Goal: Information Seeking & Learning: Learn about a topic

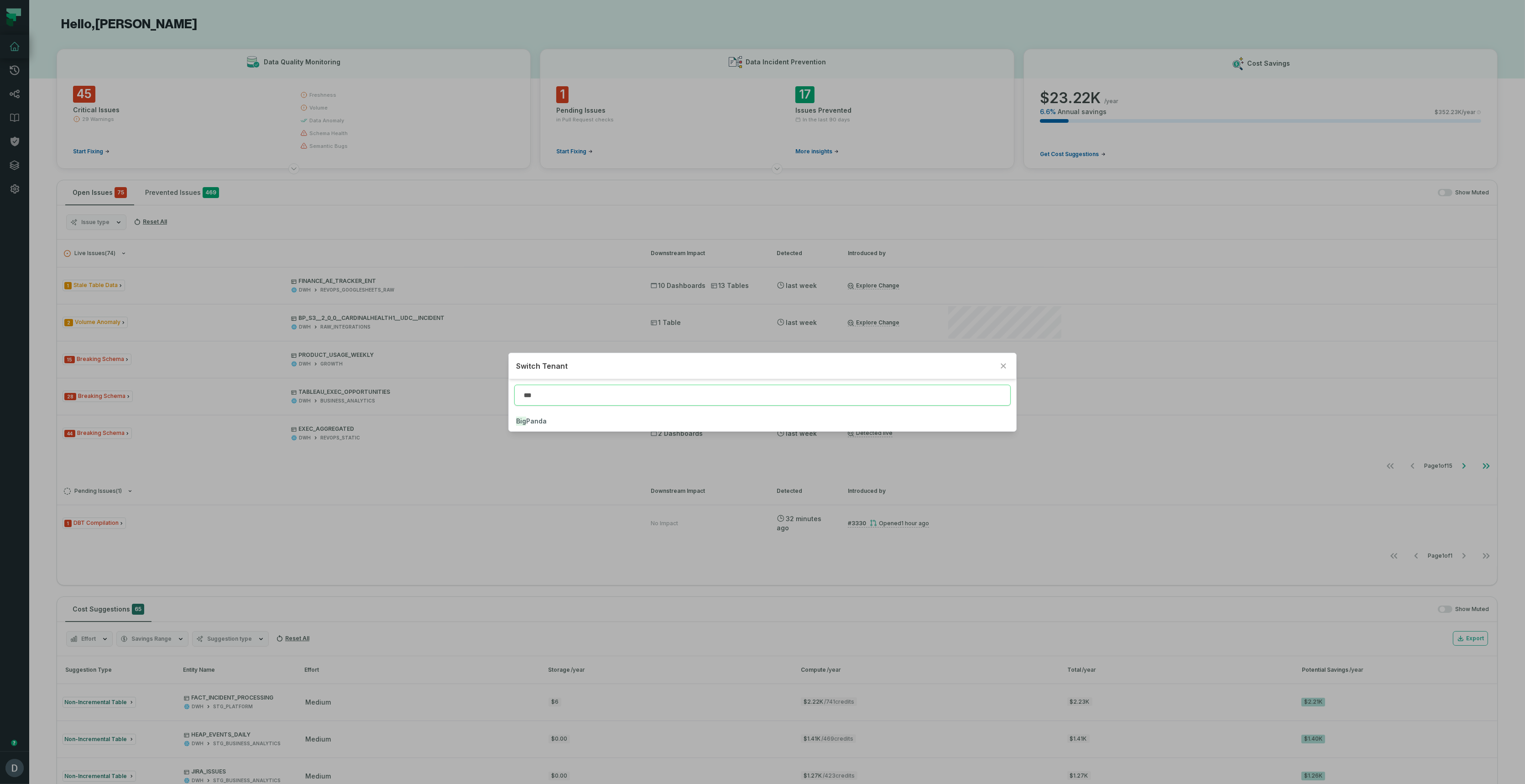
type input "***"
click button "Big Panda" at bounding box center [762, 421] width 507 height 20
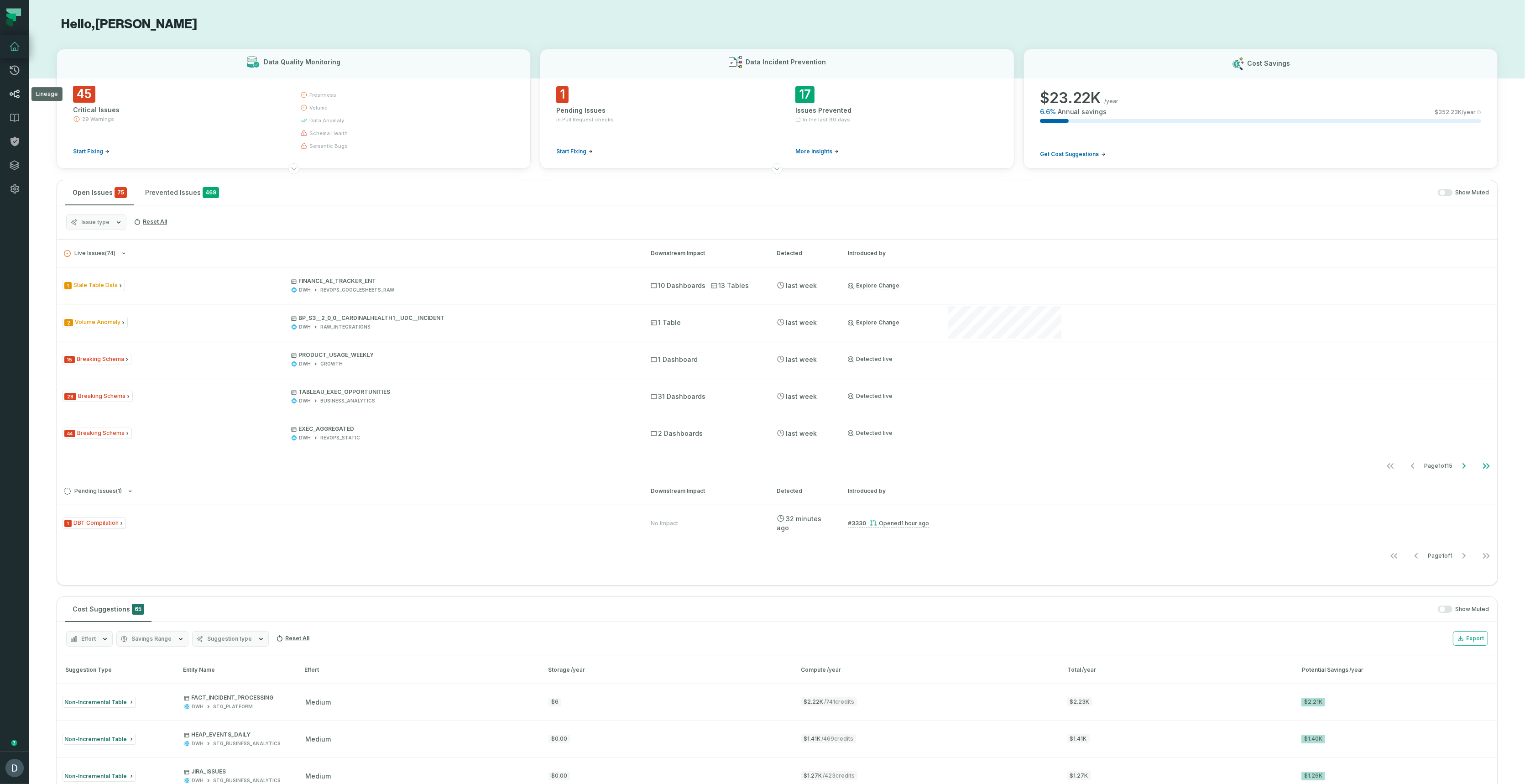
click at [15, 88] on icon at bounding box center [14, 93] width 11 height 11
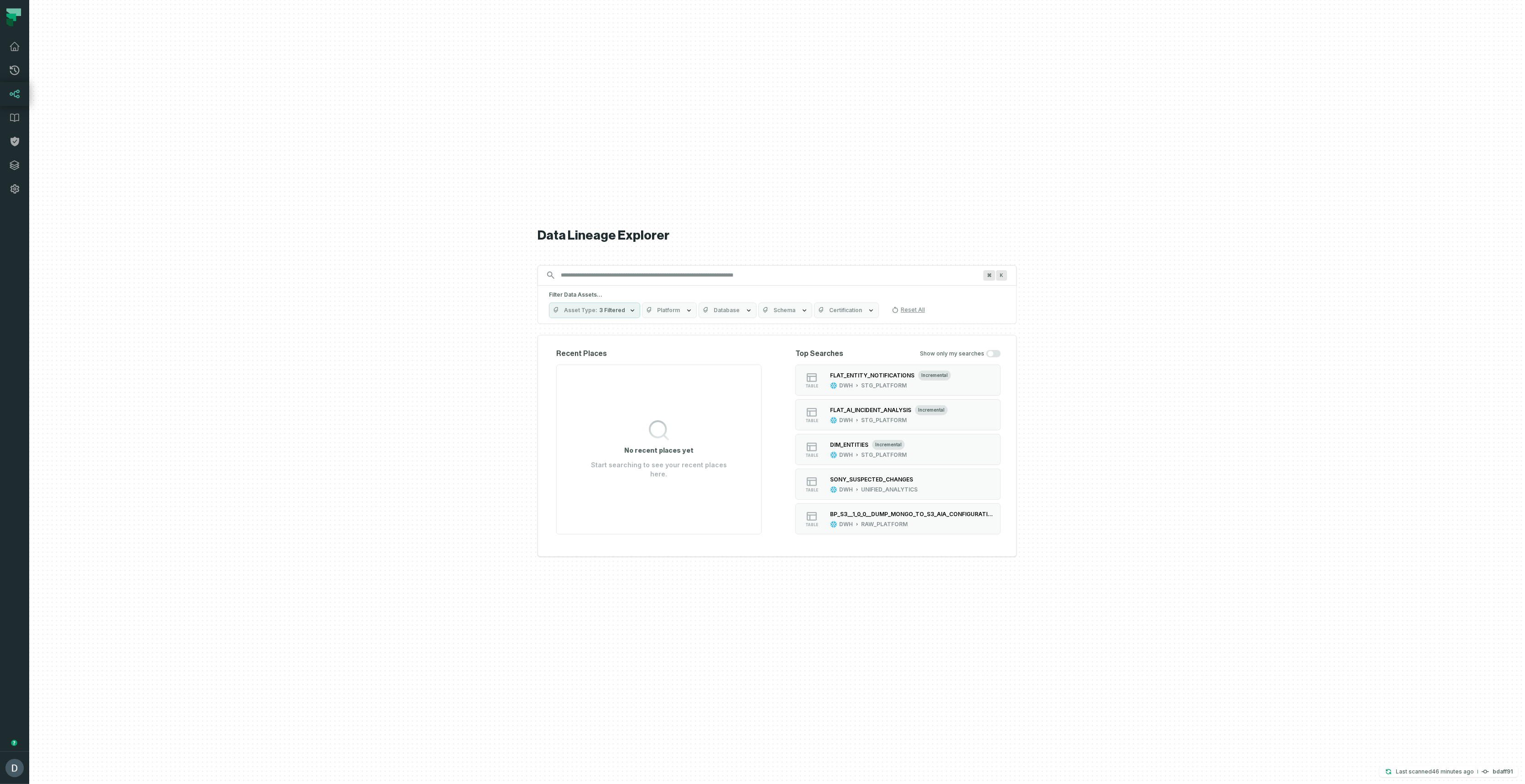
click at [668, 273] on input "Discovery Provider cmdk menu" at bounding box center [769, 275] width 427 height 15
click at [612, 305] on button "Asset Type 3 Filtered" at bounding box center [595, 310] width 91 height 16
click at [555, 378] on label "Table (21,494)" at bounding box center [606, 383] width 113 height 18
click at [555, 380] on button "Table (21,494)" at bounding box center [558, 383] width 7 height 7
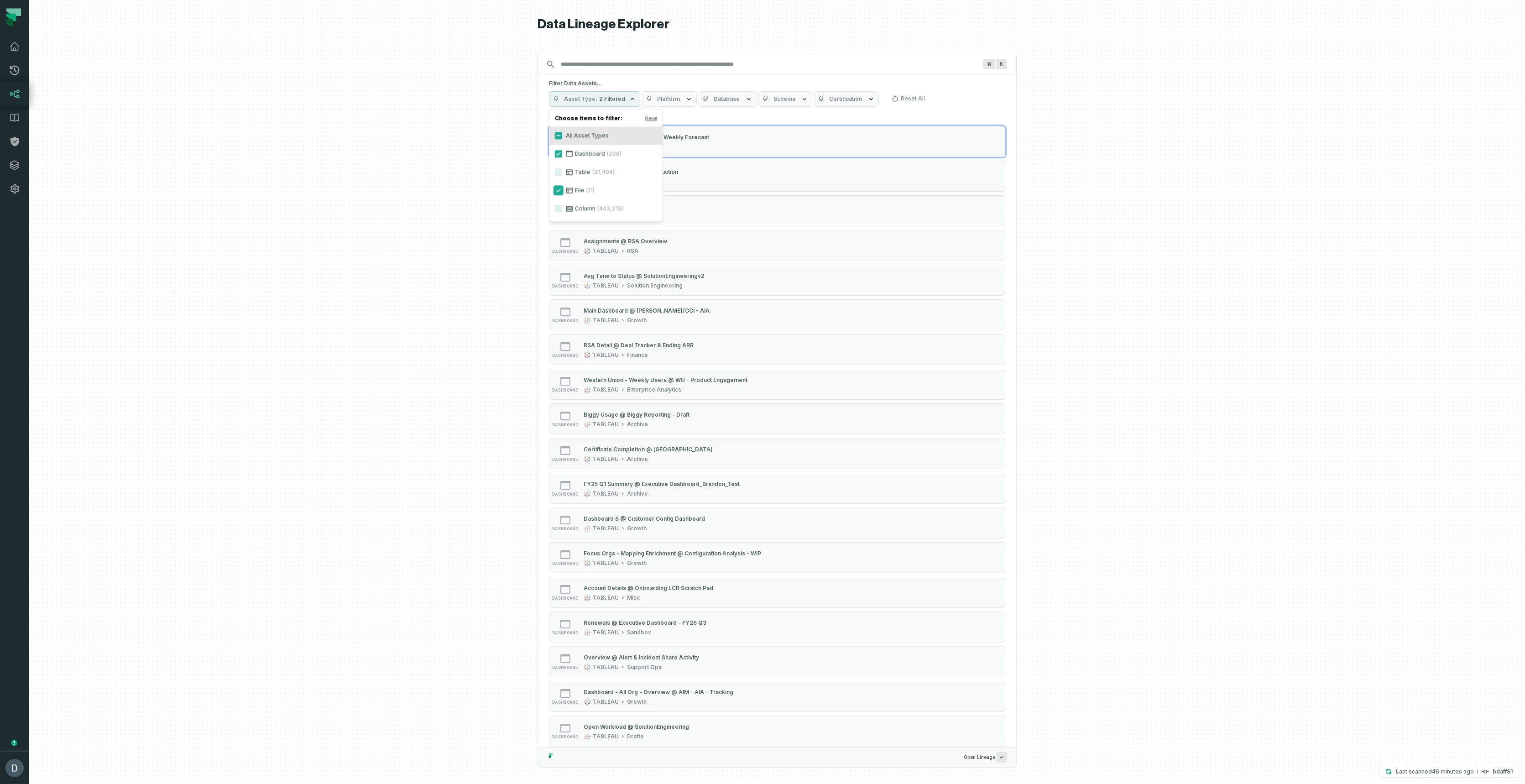
click at [559, 190] on button "File (11)" at bounding box center [558, 190] width 7 height 7
drag, startPoint x: 437, startPoint y: 217, endPoint x: 604, endPoint y: 146, distance: 181.5
click at [437, 217] on div at bounding box center [777, 392] width 1496 height 784
click at [689, 99] on icon "button" at bounding box center [693, 99] width 7 height 7
click at [652, 185] on label "TABLEAU (1,307)" at bounding box center [699, 190] width 113 height 18
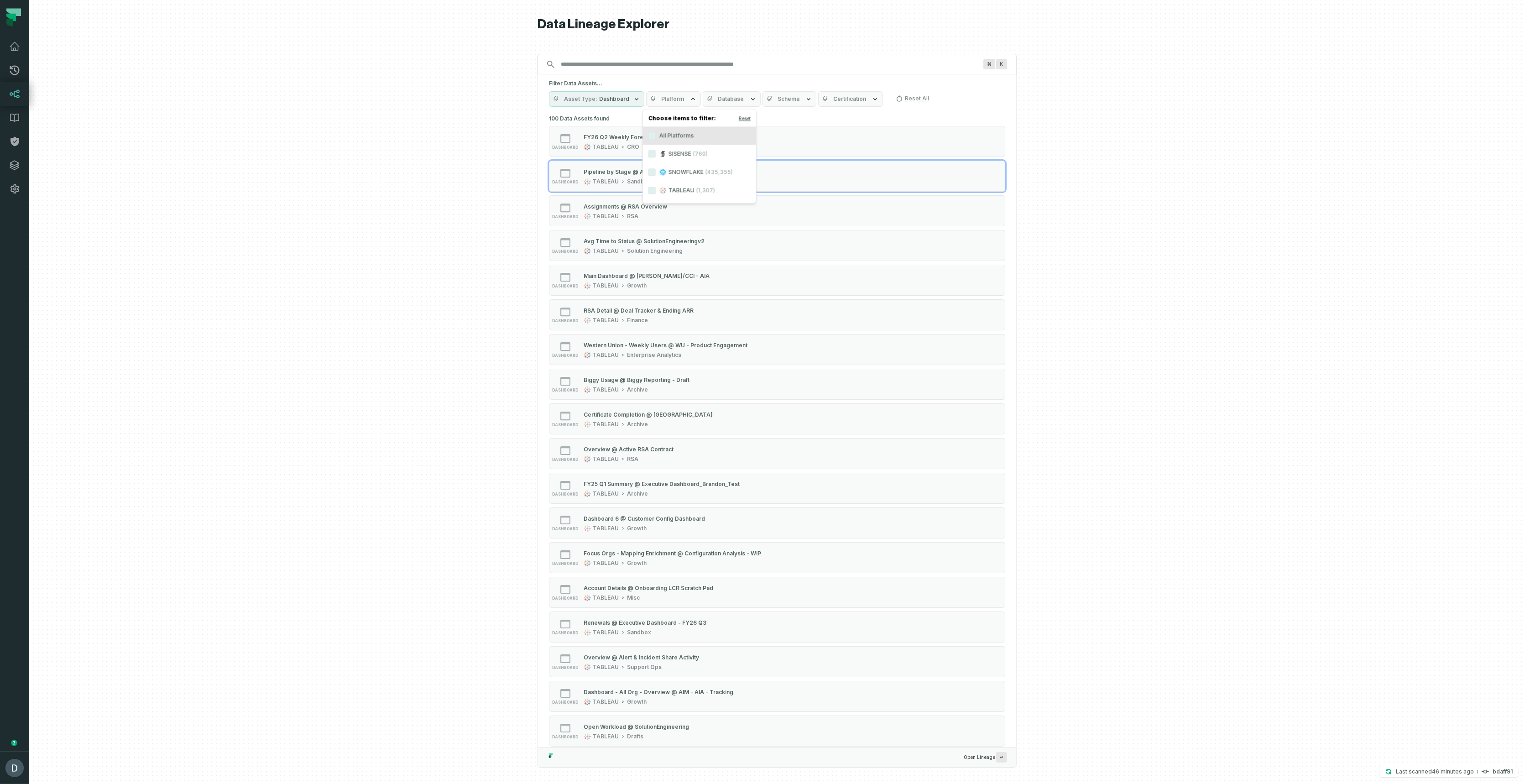
click at [652, 186] on button "TABLEAU (1,307)" at bounding box center [652, 190] width 7 height 7
click at [654, 171] on button "SNOWFLAKE (435,355)" at bounding box center [652, 171] width 7 height 7
click at [654, 186] on button "TABLEAU (1,307)" at bounding box center [652, 190] width 7 height 7
click at [653, 150] on label "SISENSE (769)" at bounding box center [699, 154] width 113 height 18
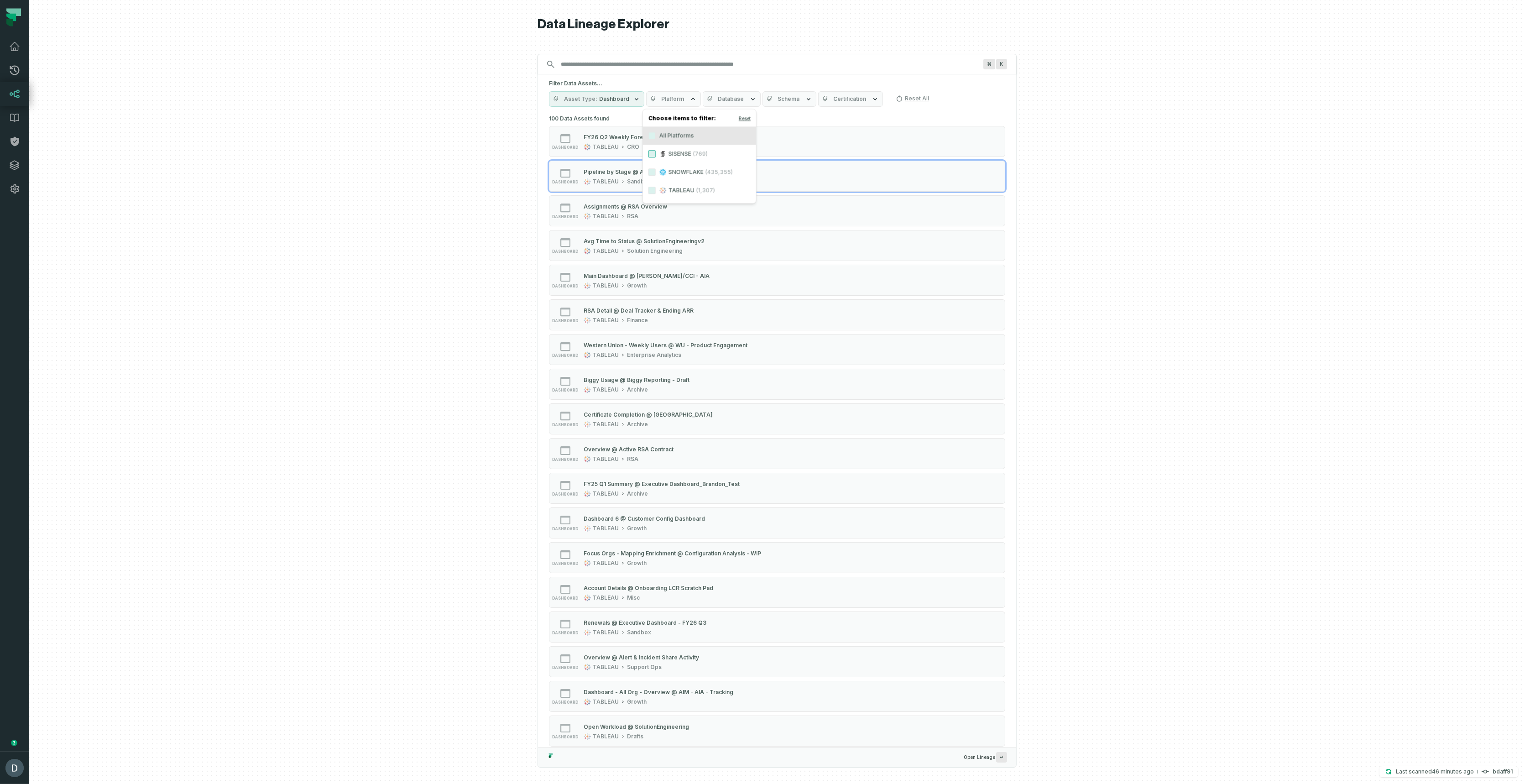
click at [653, 150] on button "SISENSE (769)" at bounding box center [652, 154] width 7 height 7
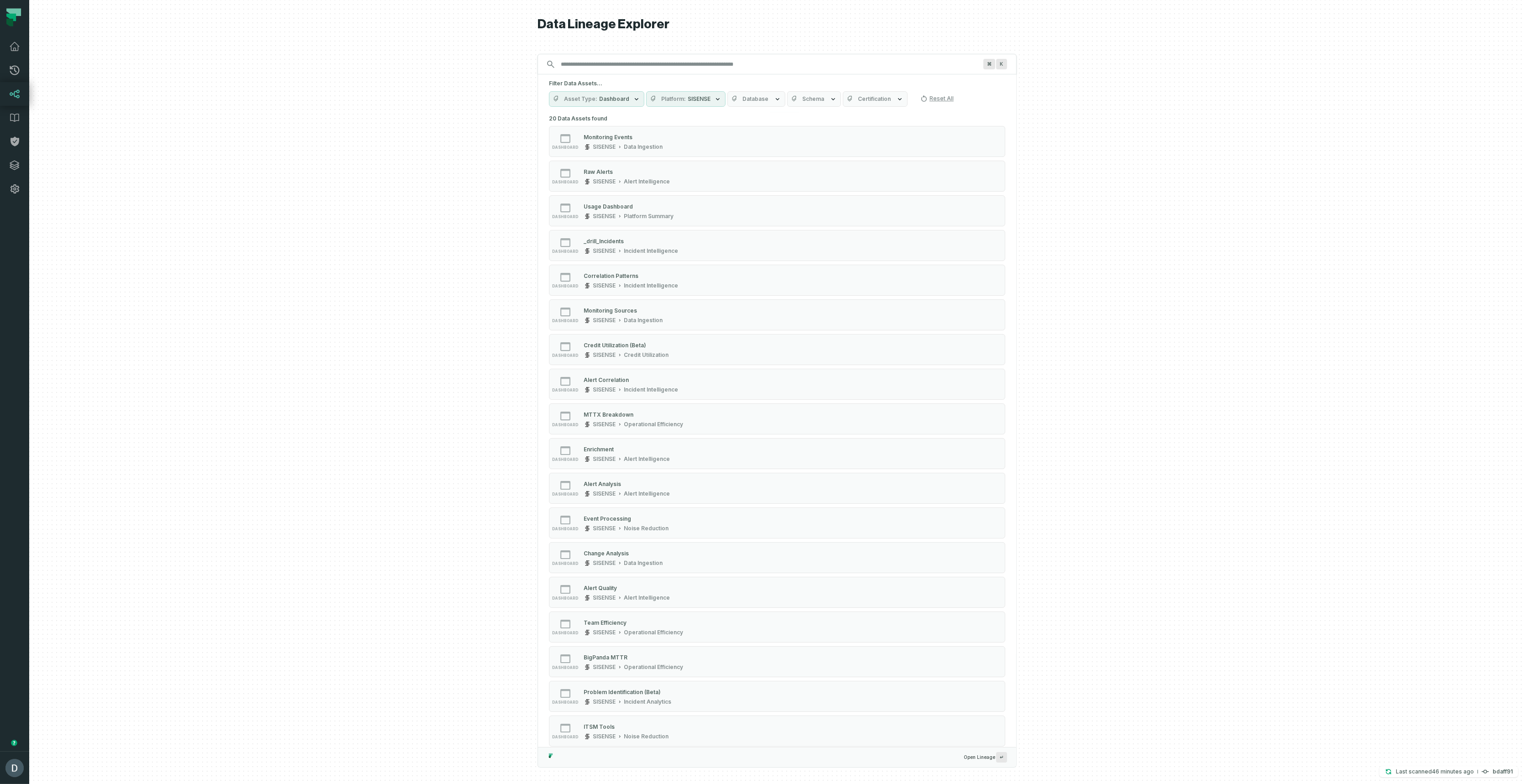
click at [436, 218] on div at bounding box center [777, 392] width 1496 height 784
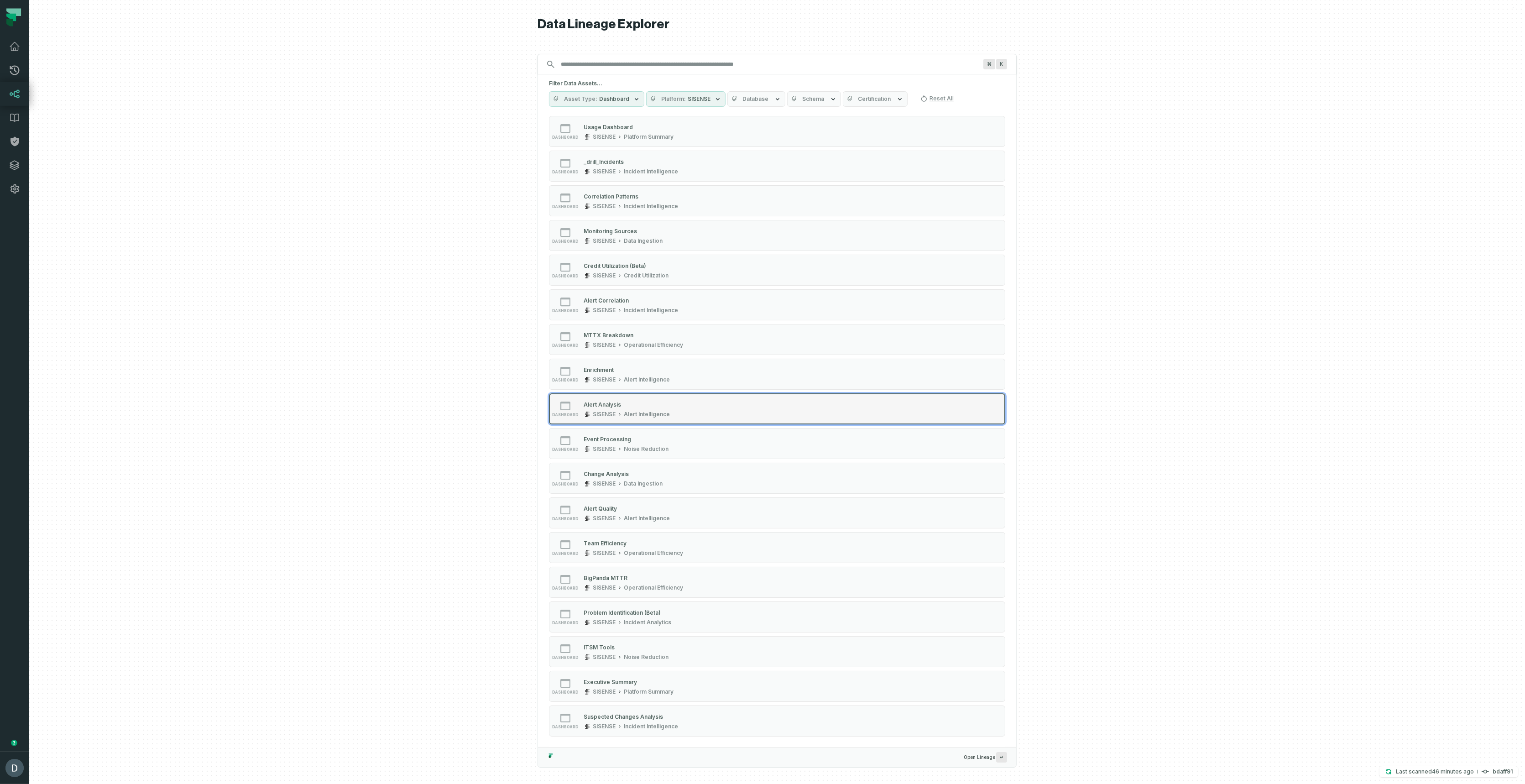
click at [627, 419] on button "dashboard Alert Analysis SISENSE Alert Intelligence" at bounding box center [777, 408] width 457 height 31
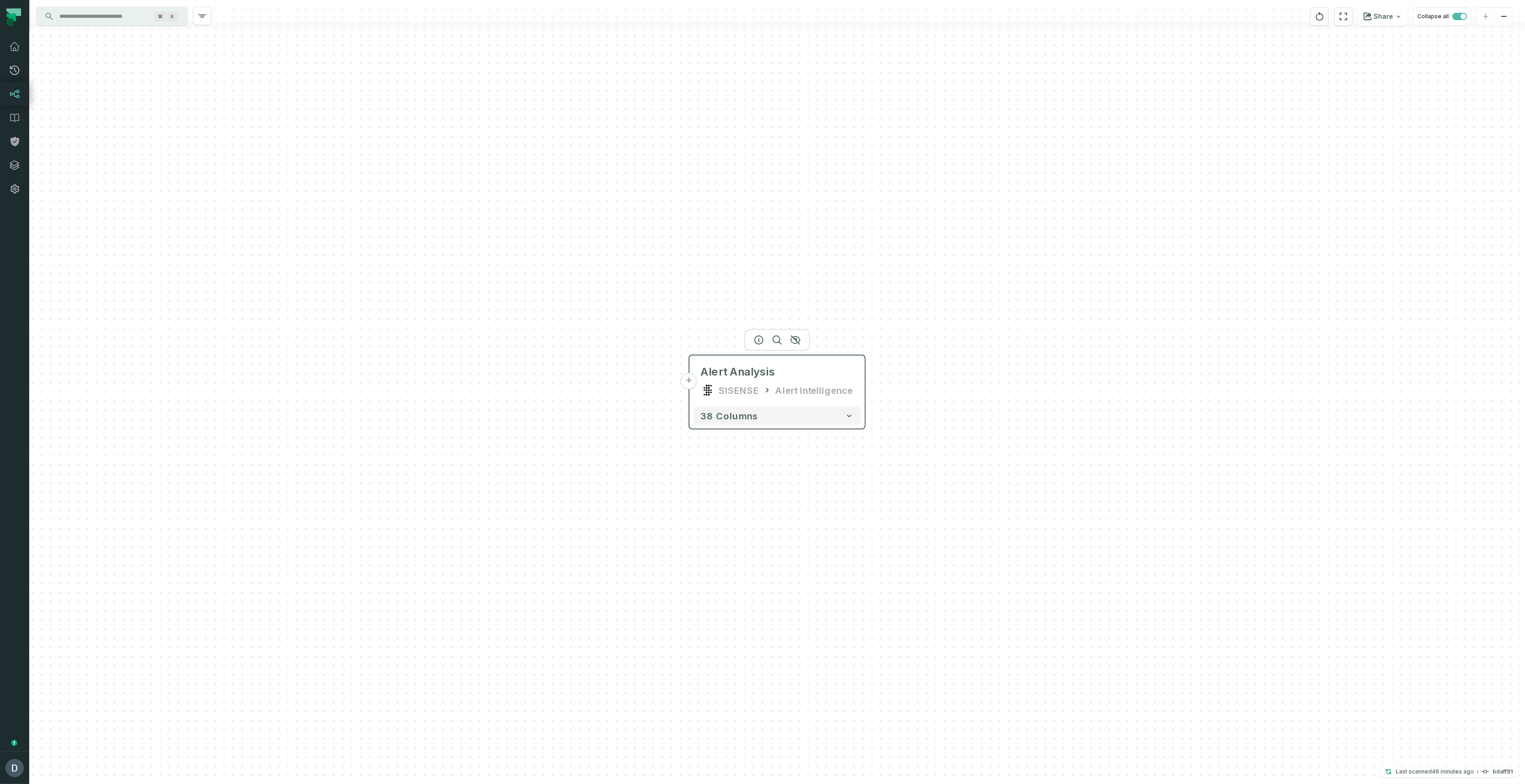
click at [689, 387] on button "+" at bounding box center [689, 381] width 17 height 17
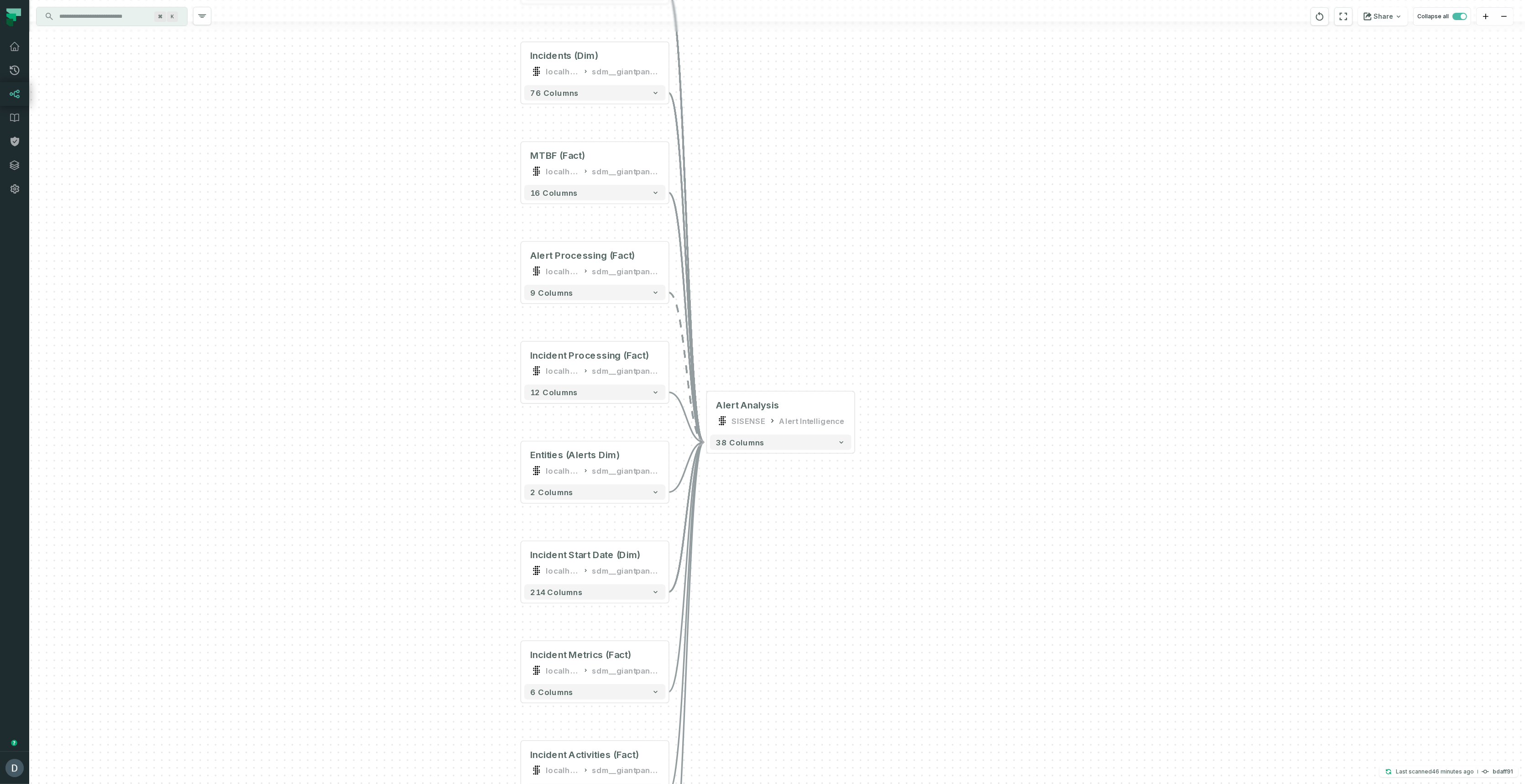
drag, startPoint x: 782, startPoint y: 463, endPoint x: 569, endPoint y: 427, distance: 216.0
click at [569, 427] on div "+ Alerts (Dim) localhost sdm__giantpandaus + 183 columns + Incidents (Dim) loca…" at bounding box center [777, 392] width 1496 height 784
click at [524, 367] on button "+" at bounding box center [521, 363] width 13 height 13
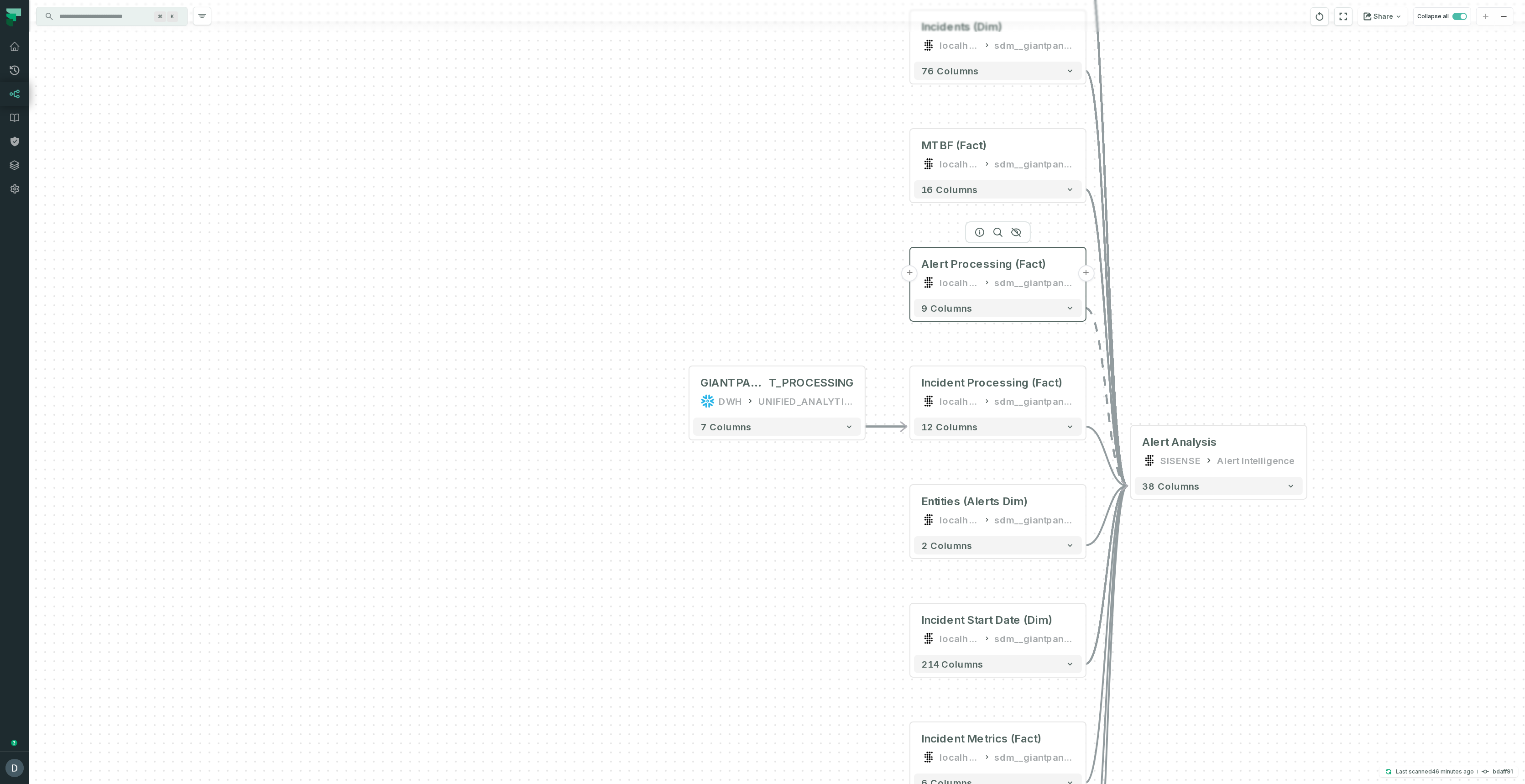
click at [909, 274] on button "+" at bounding box center [910, 274] width 17 height 17
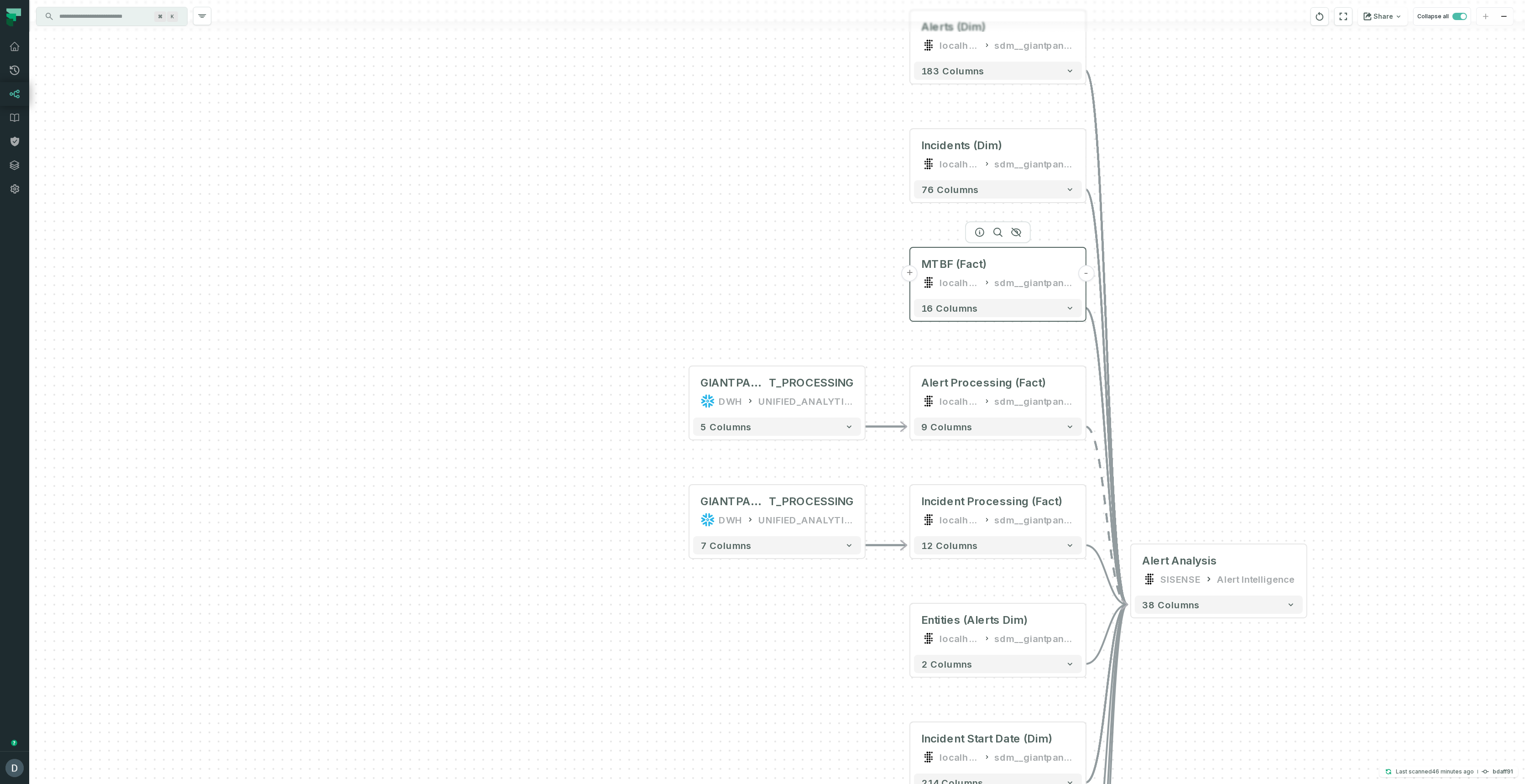
click at [912, 276] on button "+" at bounding box center [910, 274] width 17 height 17
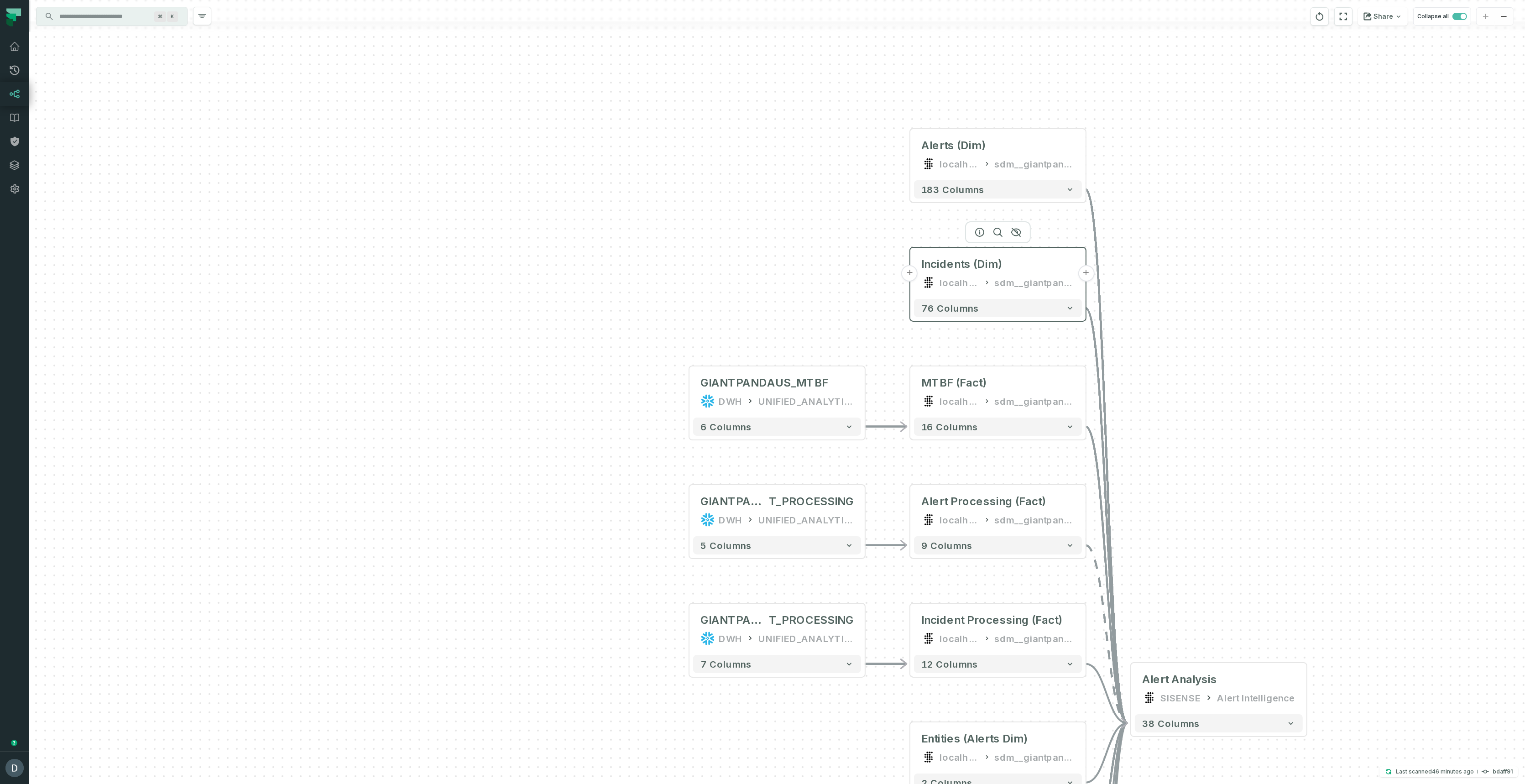
click at [911, 279] on button "+" at bounding box center [910, 274] width 17 height 17
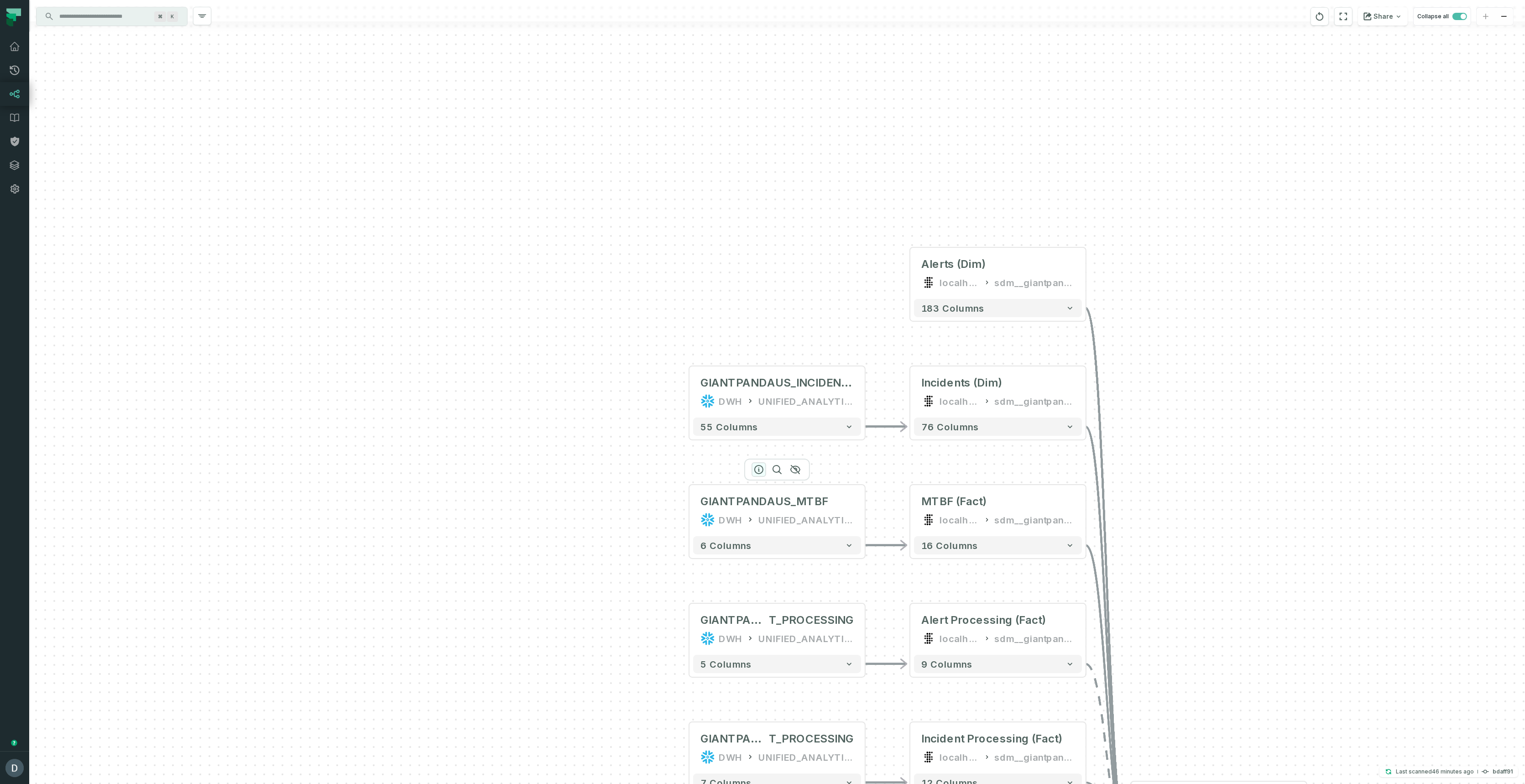
click at [758, 467] on icon "button" at bounding box center [758, 469] width 11 height 11
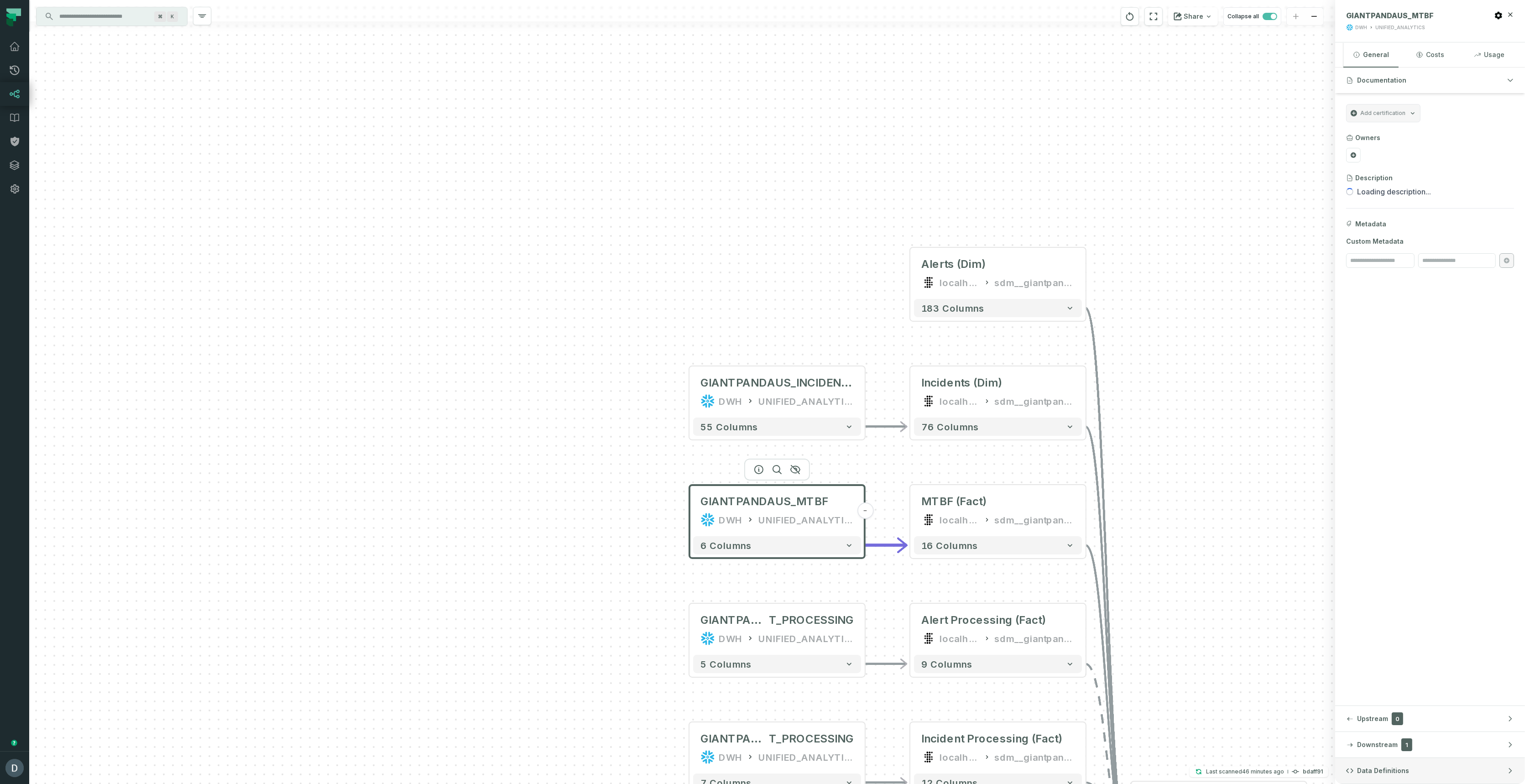
click at [1393, 769] on span "Data Definitions" at bounding box center [1383, 770] width 52 height 9
click at [753, 348] on icon "button" at bounding box center [758, 350] width 11 height 11
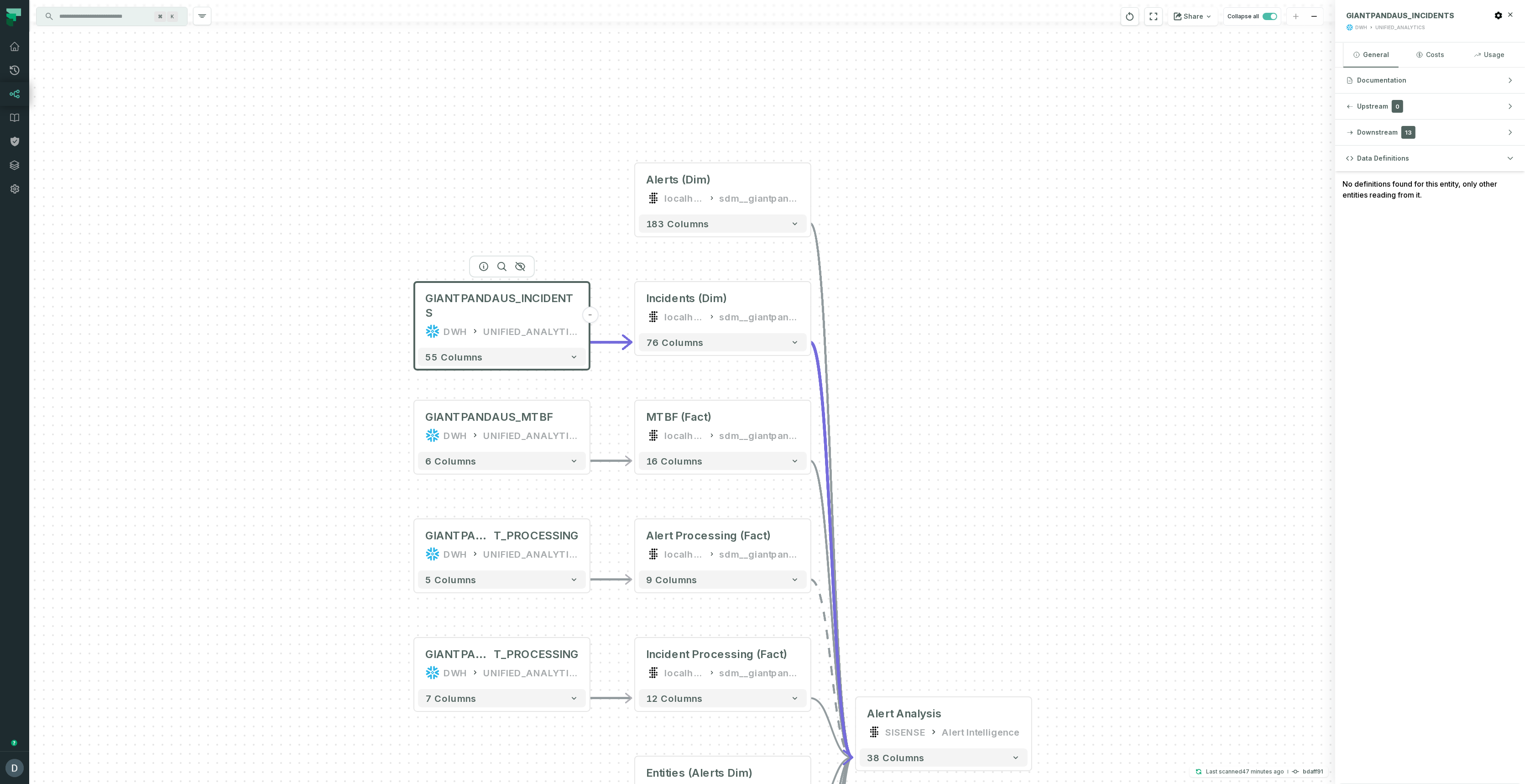
drag, startPoint x: 585, startPoint y: 459, endPoint x: 301, endPoint y: 368, distance: 298.2
click at [301, 368] on div "GIANTPANDAUS_INCIDENTS DWH UNIFIED_ANALYTICS - 55 columns GIANTPANDAUS_MTBF DWH…" at bounding box center [682, 392] width 1305 height 784
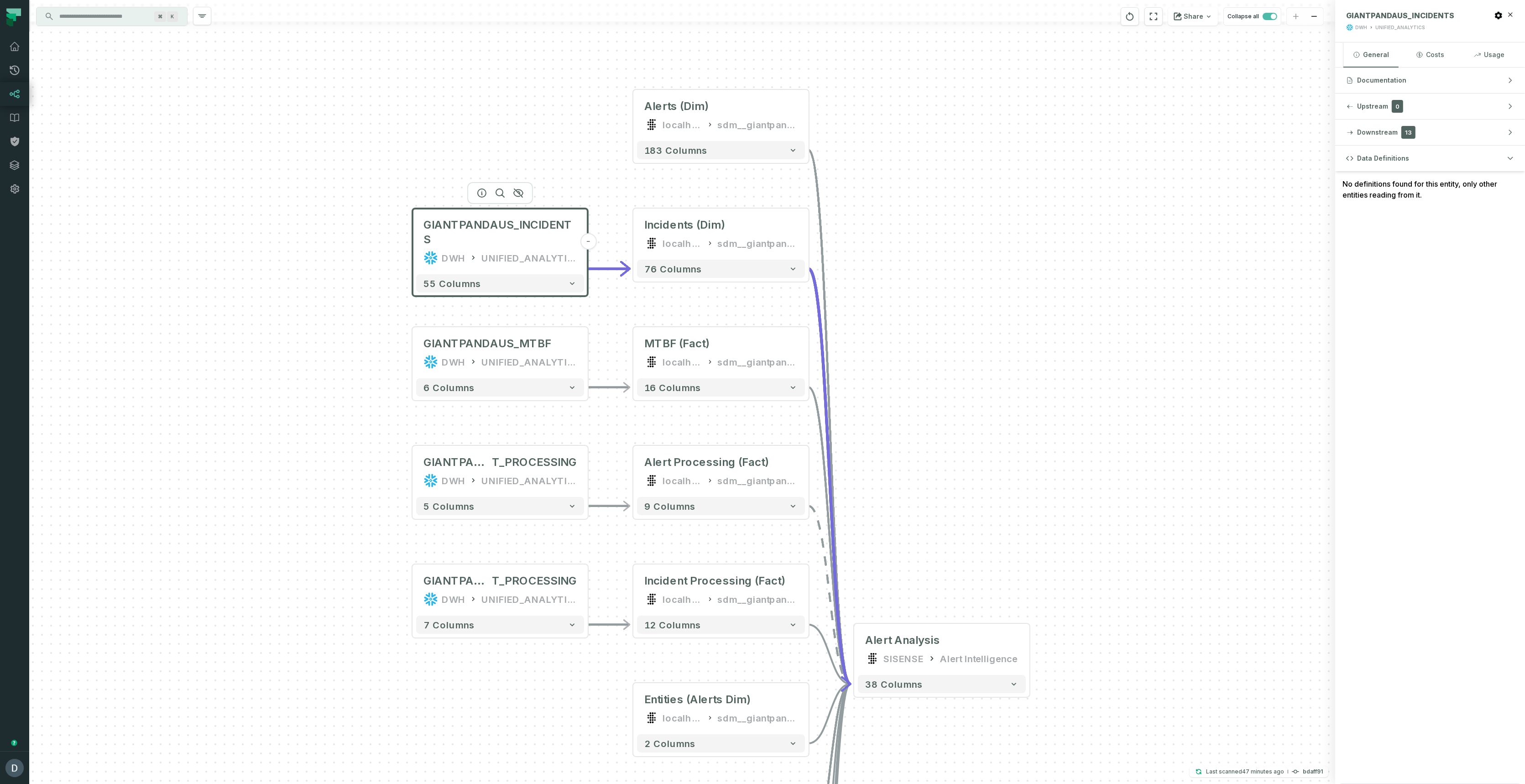
drag, startPoint x: 990, startPoint y: 423, endPoint x: 994, endPoint y: 348, distance: 75.1
click at [994, 346] on div "GIANTPANDAUS_INCIDENTS DWH UNIFIED_ANALYTICS - 55 columns GIANTPANDAUS_MTBF DWH…" at bounding box center [682, 392] width 1305 height 784
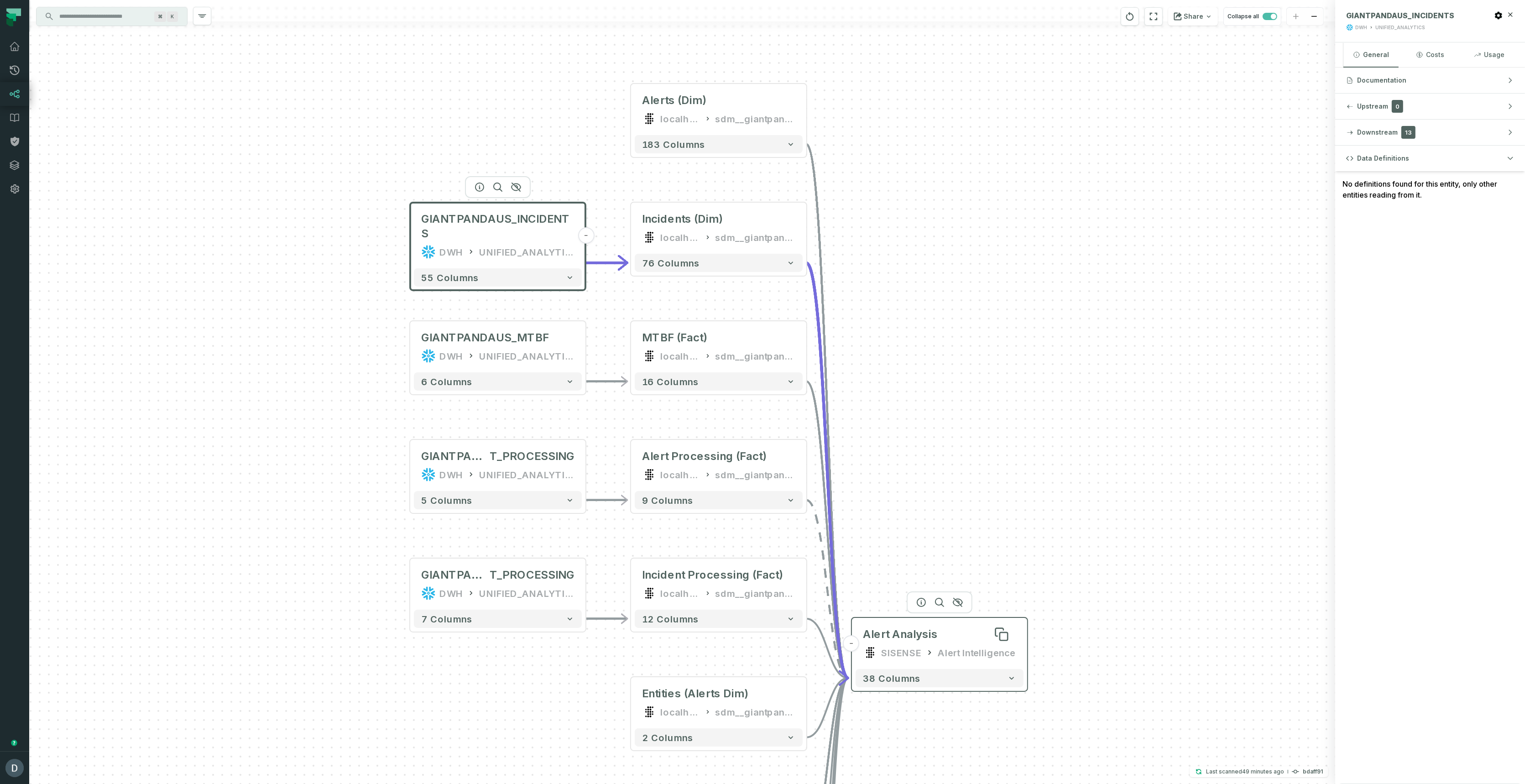
click at [968, 639] on div "Alert Analysis" at bounding box center [940, 634] width 153 height 15
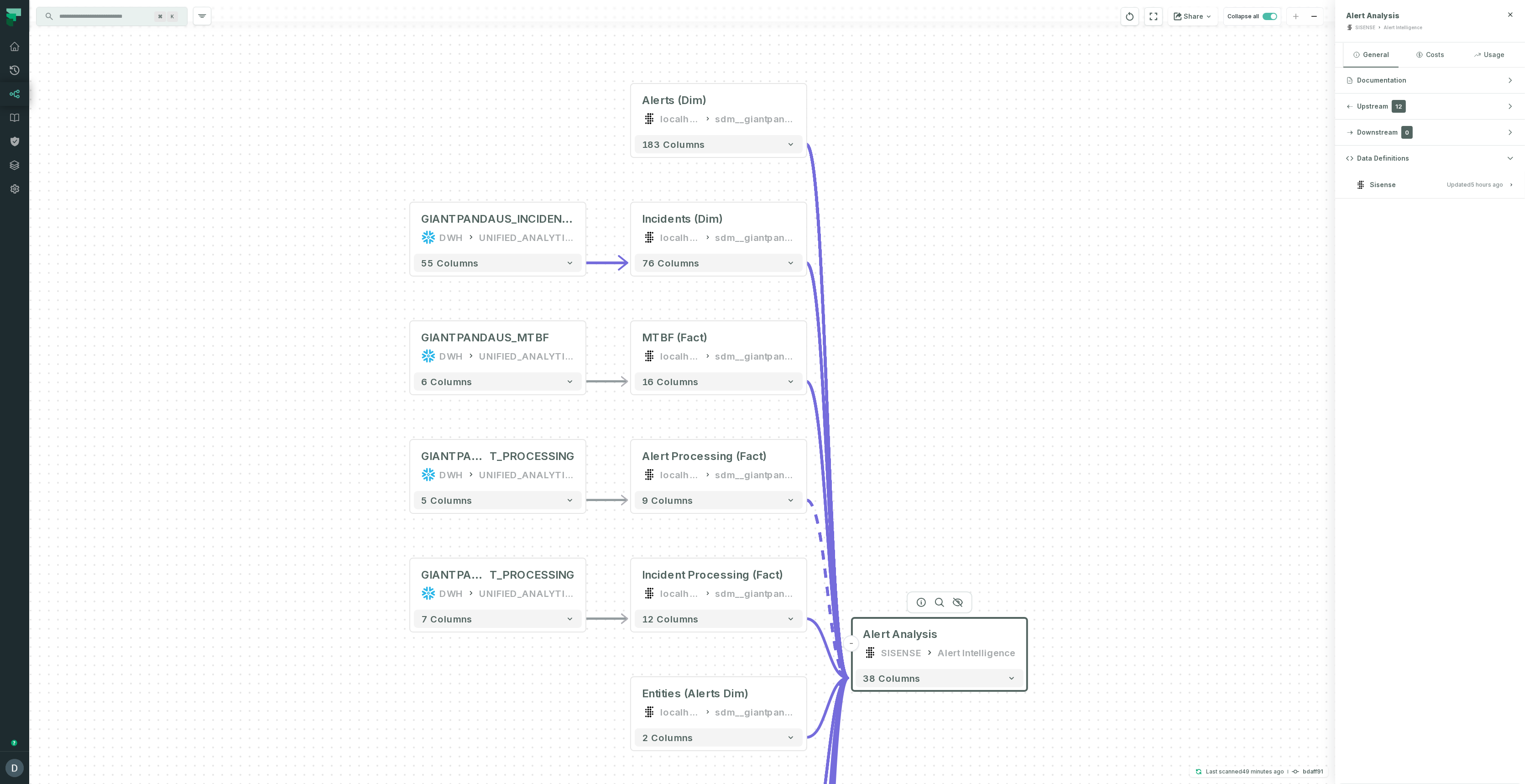
click at [1061, 217] on div "GIANTPANDAUS_INCIDENTS DWH UNIFIED_ANALYTICS - 55 columns GIANTPANDAUS_MTBF DWH…" at bounding box center [682, 392] width 1305 height 784
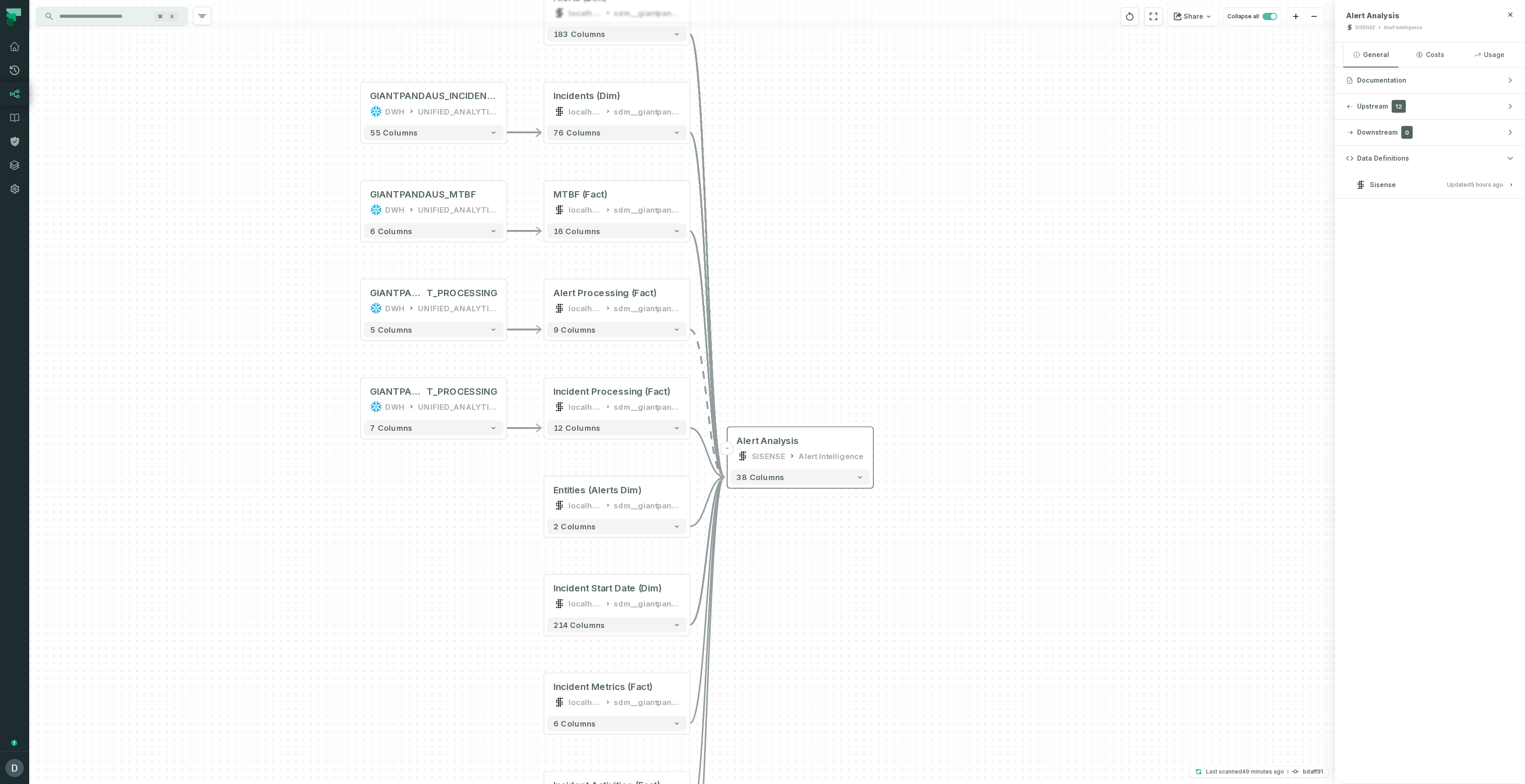
drag, startPoint x: 975, startPoint y: 387, endPoint x: 847, endPoint y: 218, distance: 212.0
click at [847, 218] on div "GIANTPANDAUS_INCIDENTS DWH UNIFIED_ANALYTICS - 55 columns GIANTPANDAUS_MTBF DWH…" at bounding box center [682, 392] width 1305 height 784
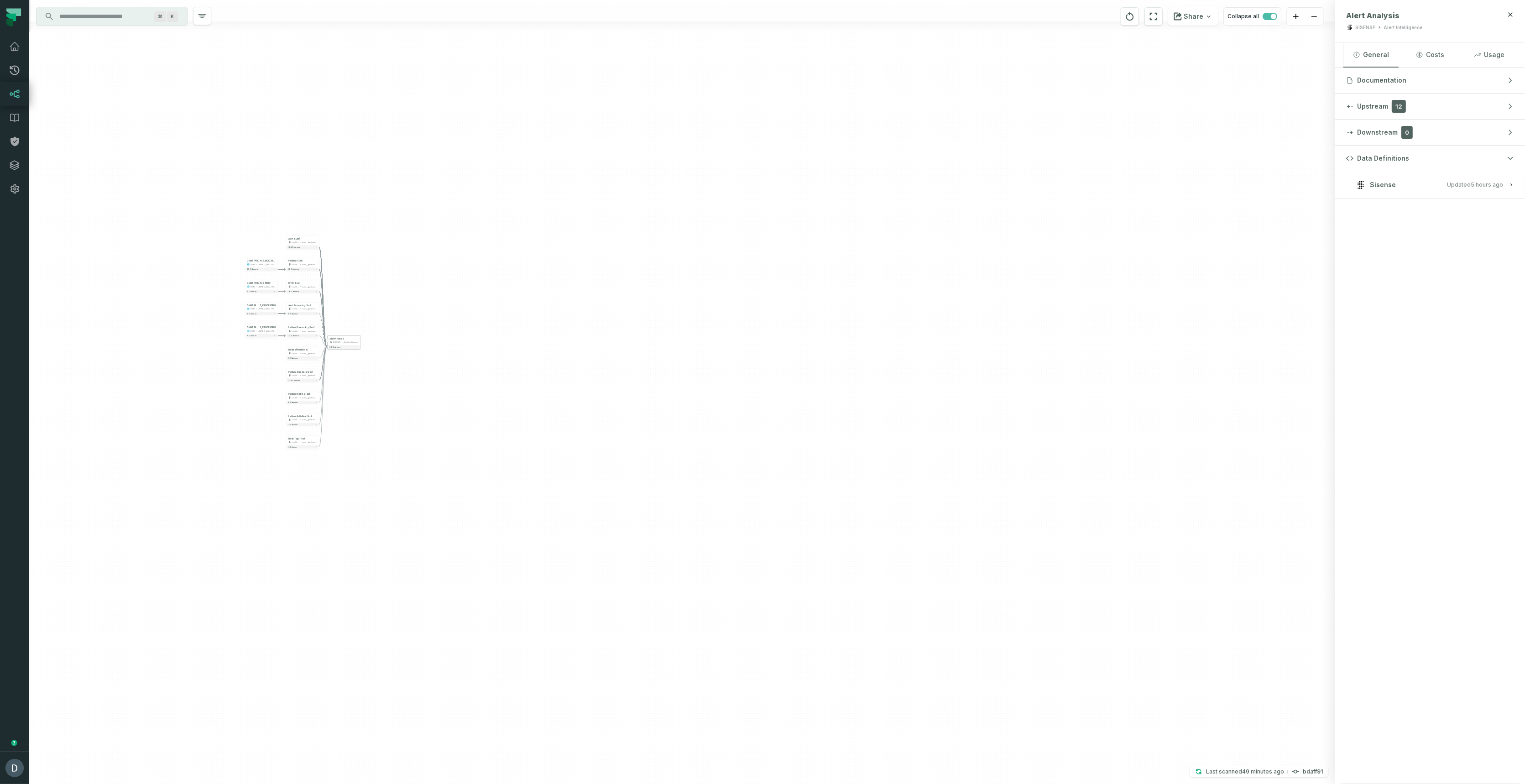
drag, startPoint x: 955, startPoint y: 519, endPoint x: 510, endPoint y: 460, distance: 448.9
click at [495, 472] on div "GIANTPANDAUS_INCIDENTS DWH UNIFIED_ANALYTICS - 55 columns GIANTPANDAUS_MTBF DWH…" at bounding box center [682, 392] width 1305 height 784
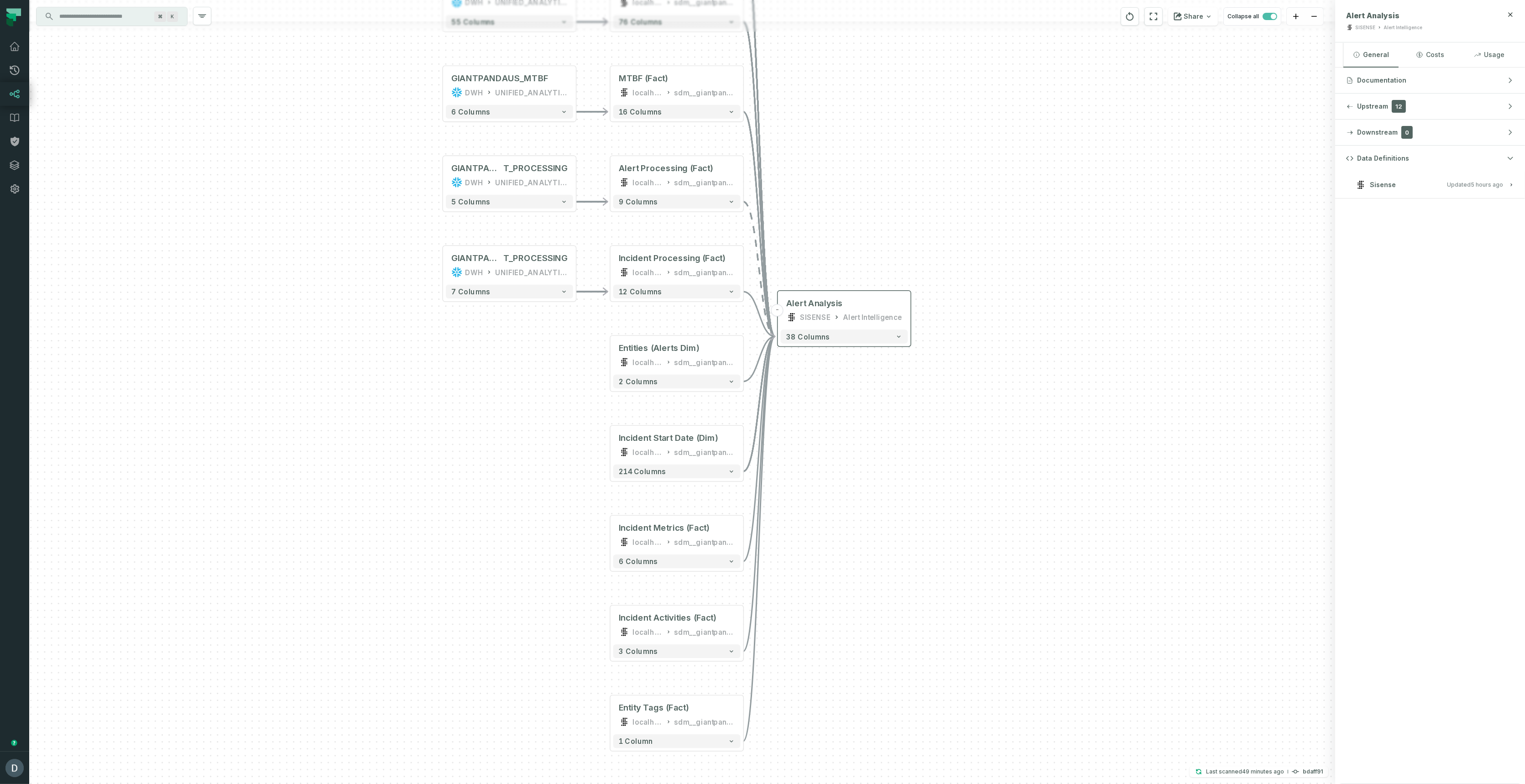
drag, startPoint x: 399, startPoint y: 428, endPoint x: 997, endPoint y: 429, distance: 598.0
click at [997, 429] on div "GIANTPANDAUS_INCIDENTS DWH UNIFIED_ANALYTICS - 55 columns GIANTPANDAUS_MTBF DWH…" at bounding box center [682, 392] width 1305 height 784
click at [440, 458] on div "GIANTPANDAUS_INCIDENTS DWH UNIFIED_ANALYTICS - 55 columns GIANTPANDAUS_MTBF DWH…" at bounding box center [682, 392] width 1305 height 784
